Goal: Check status: Check status

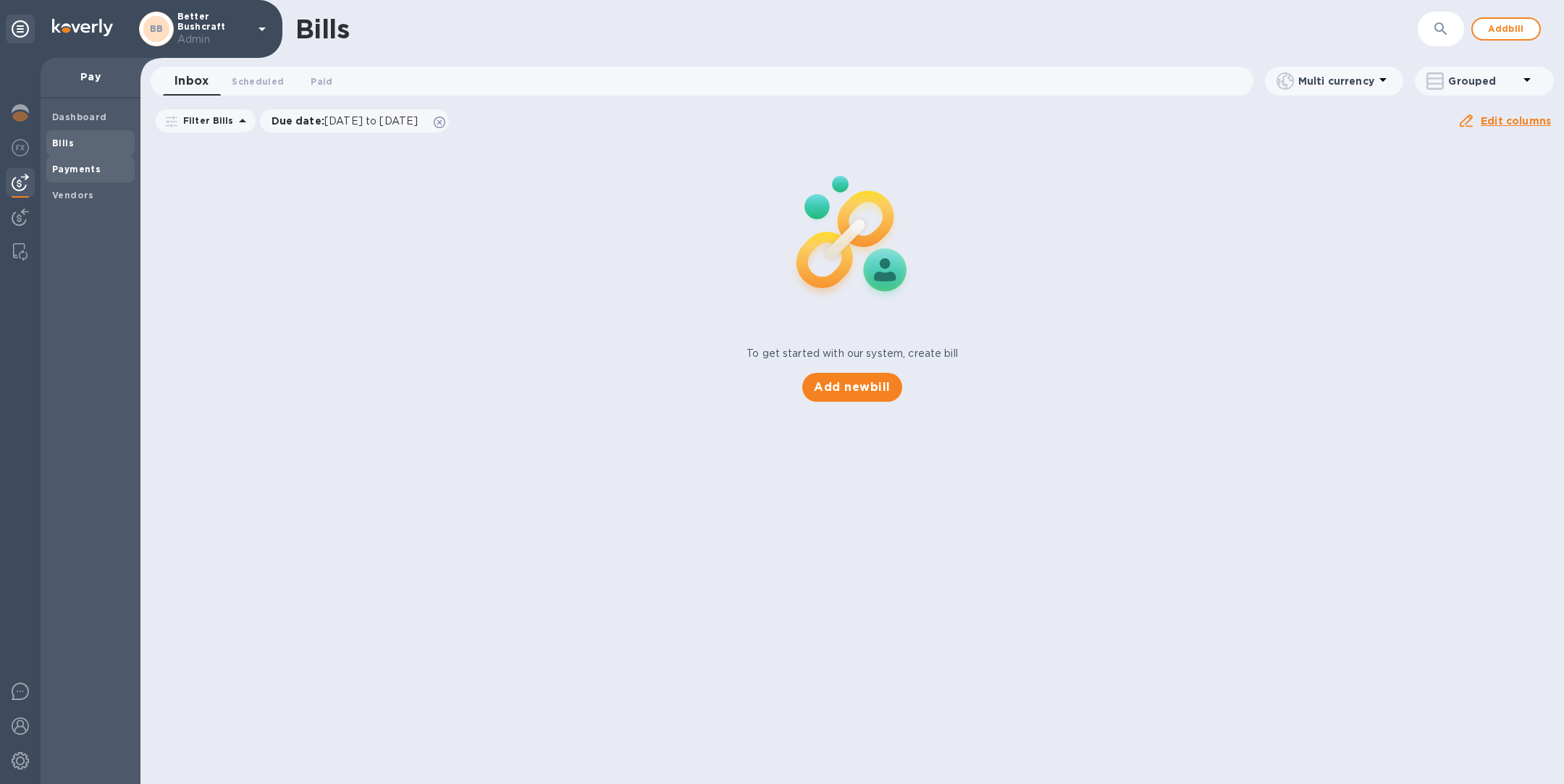
click at [70, 166] on b "Payments" at bounding box center [77, 168] width 48 height 11
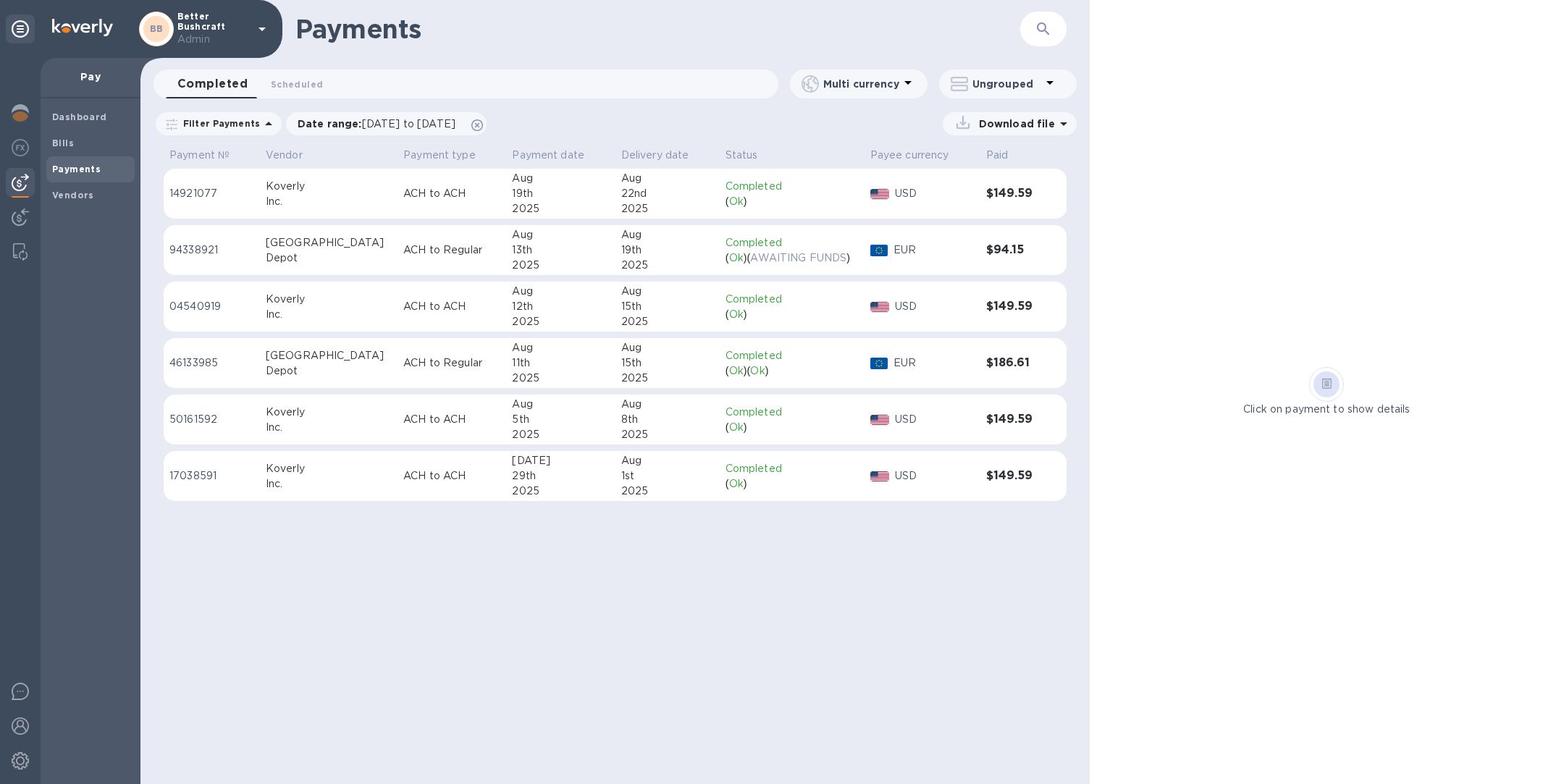
click at [1050, 25] on icon "button" at bounding box center [1043, 28] width 17 height 17
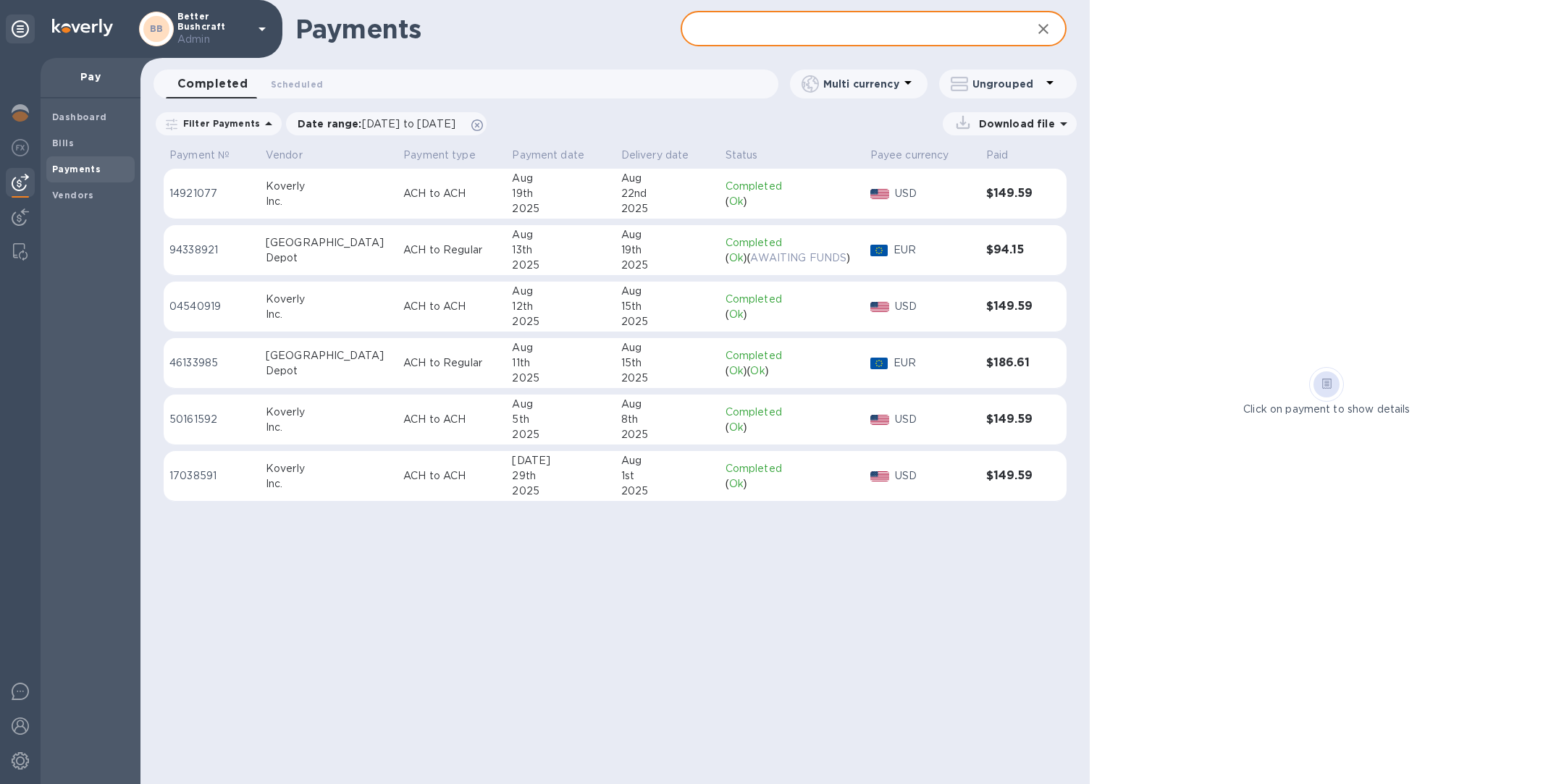
paste input "94338921"
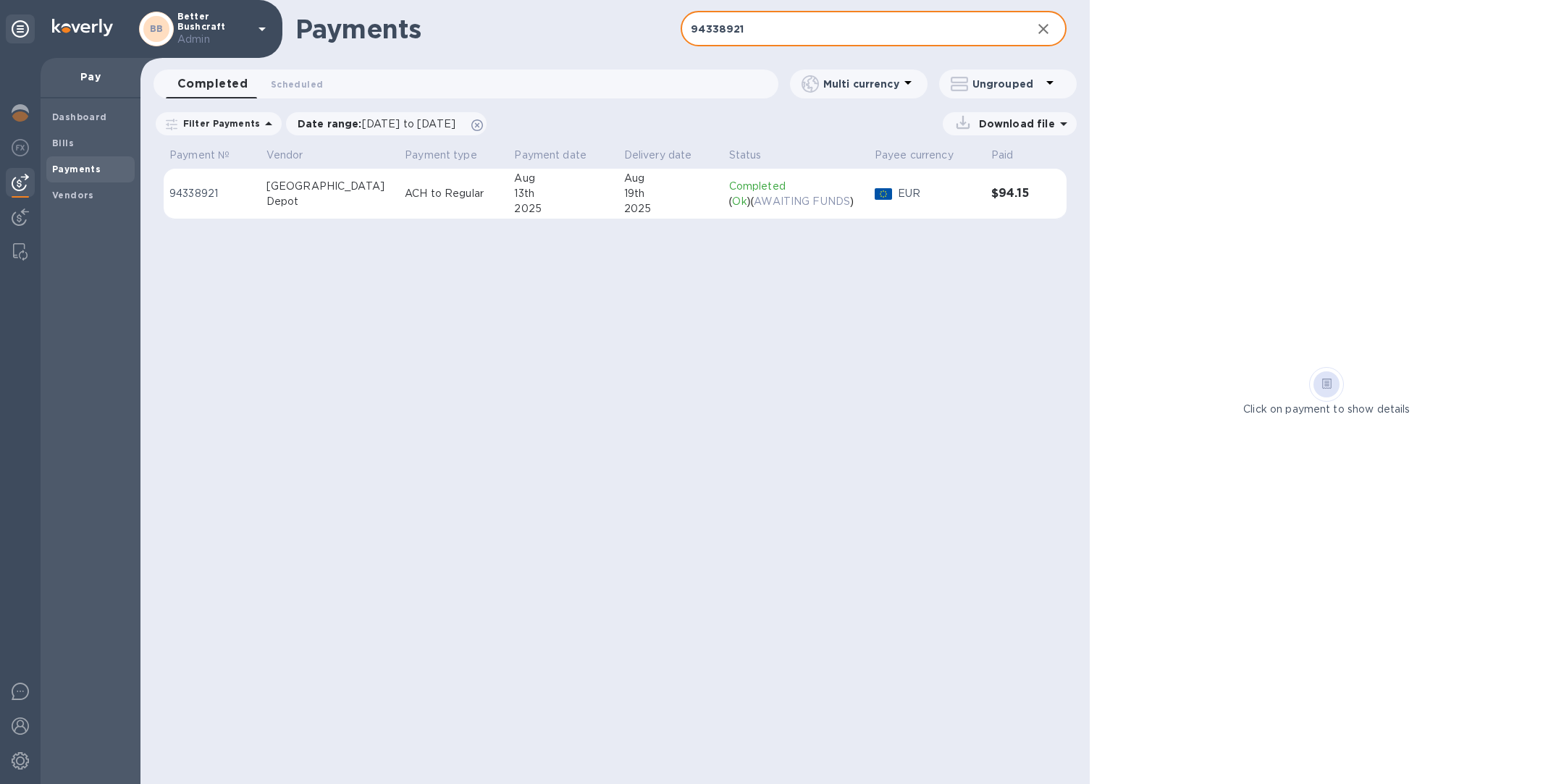
type input "94338921"
click at [514, 193] on div "13th" at bounding box center [562, 193] width 97 height 15
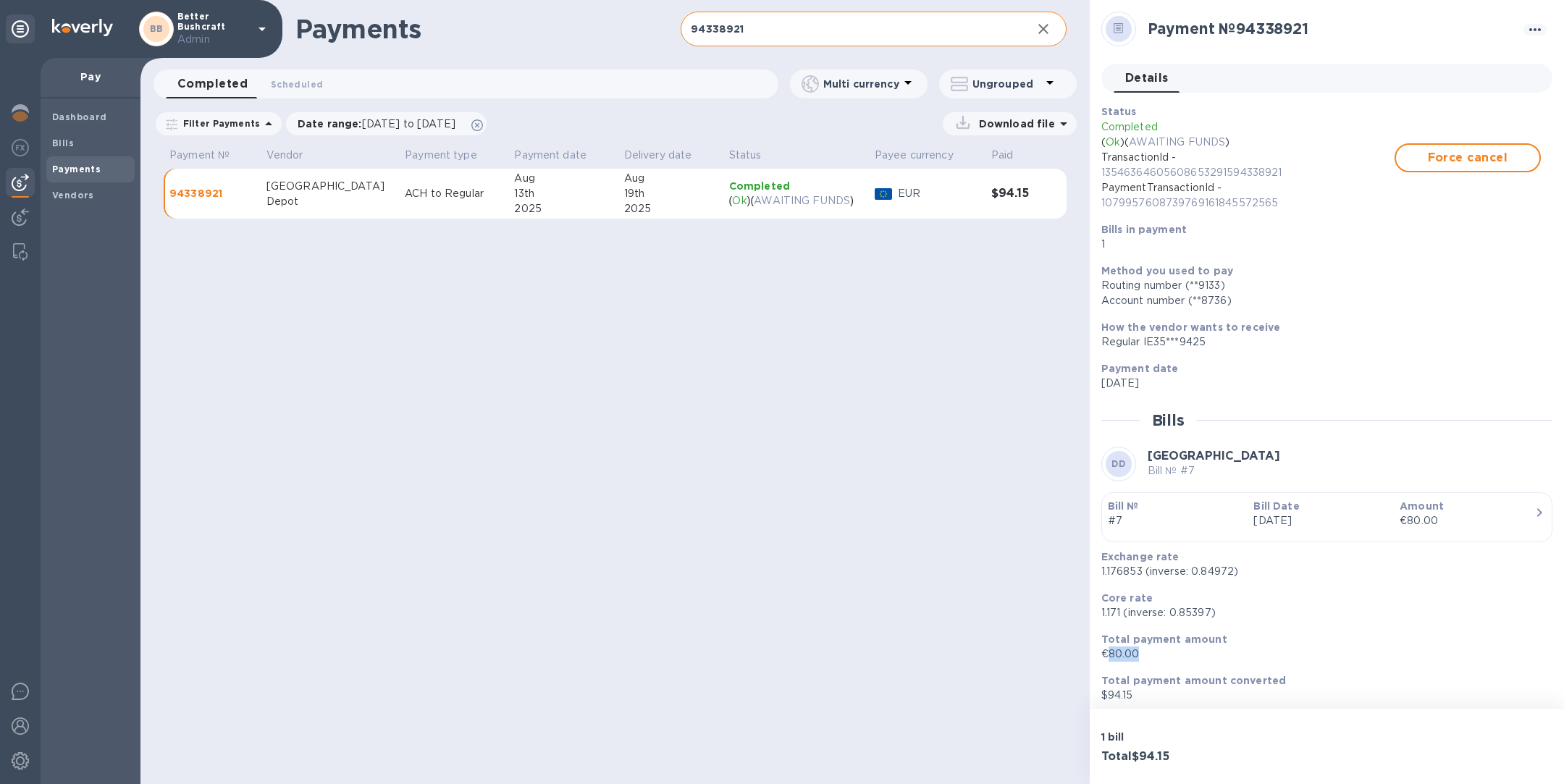
drag, startPoint x: 1148, startPoint y: 653, endPoint x: 1107, endPoint y: 650, distance: 41.1
click at [1107, 650] on p "€80.00" at bounding box center [1321, 653] width 440 height 15
copy p "80.00"
